Goal: Find specific page/section: Find specific page/section

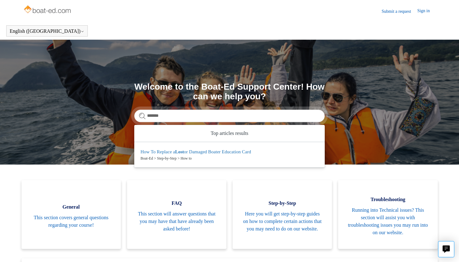
type input "******"
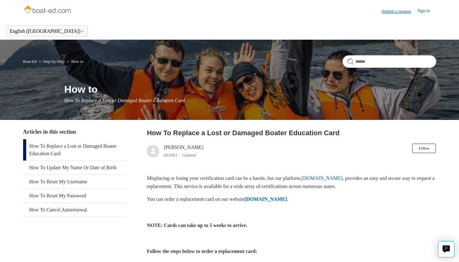
click at [386, 13] on link "Submit a request" at bounding box center [399, 11] width 36 height 7
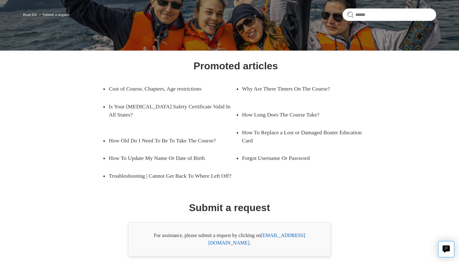
scroll to position [48, 0]
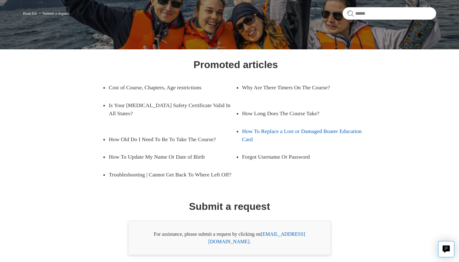
click at [270, 135] on link "How To Replace a Lost or Damaged Boater Education Card" at bounding box center [305, 135] width 127 height 26
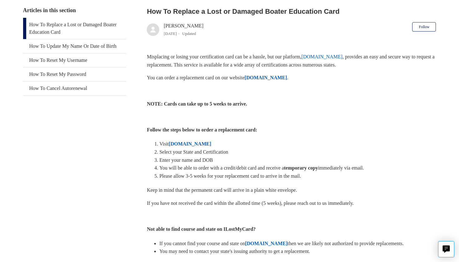
scroll to position [122, 0]
click at [273, 77] on strong "ILostMyCard.com" at bounding box center [265, 76] width 42 height 5
